Goal: Entertainment & Leisure: Browse casually

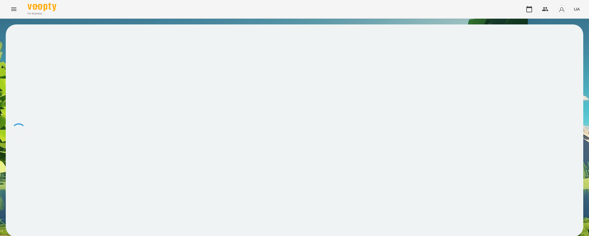
click at [14, 6] on button "Menu" at bounding box center [14, 9] width 14 height 14
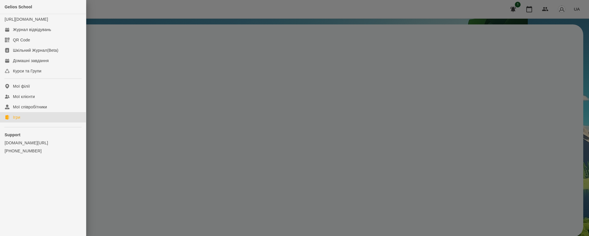
click at [17, 120] on div "Ігри" at bounding box center [16, 117] width 7 height 6
click at [28, 123] on link "Ігри" at bounding box center [43, 117] width 86 height 10
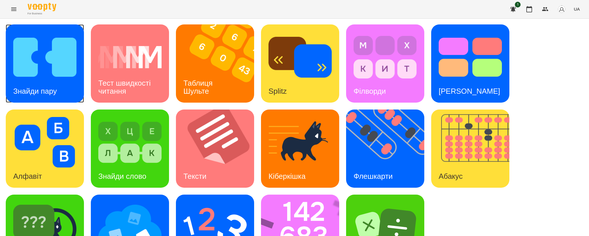
click at [64, 78] on img at bounding box center [44, 57] width 63 height 51
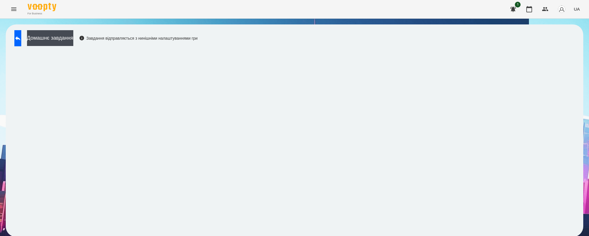
drag, startPoint x: 489, startPoint y: 164, endPoint x: 262, endPoint y: 123, distance: 230.3
click at [262, 122] on div "Домашнє завдання Завдання відправляється з нинішніми налаштуваннями гри" at bounding box center [295, 130] width 578 height 213
click at [12, 43] on div "Домашнє завдання Завдання відправляється з нинішніми налаштуваннями гри" at bounding box center [105, 39] width 186 height 19
click at [13, 40] on div "Домашнє завдання Завдання відправляється з нинішніми налаштуваннями гри" at bounding box center [105, 39] width 186 height 19
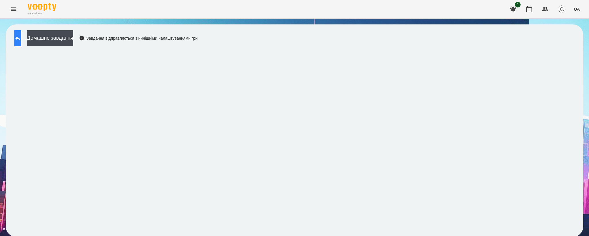
click at [20, 39] on button at bounding box center [17, 38] width 7 height 16
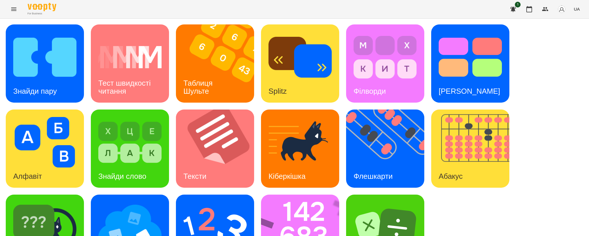
scroll to position [43, 0]
click at [120, 202] on img at bounding box center [129, 227] width 63 height 51
